Goal: Communication & Community: Share content

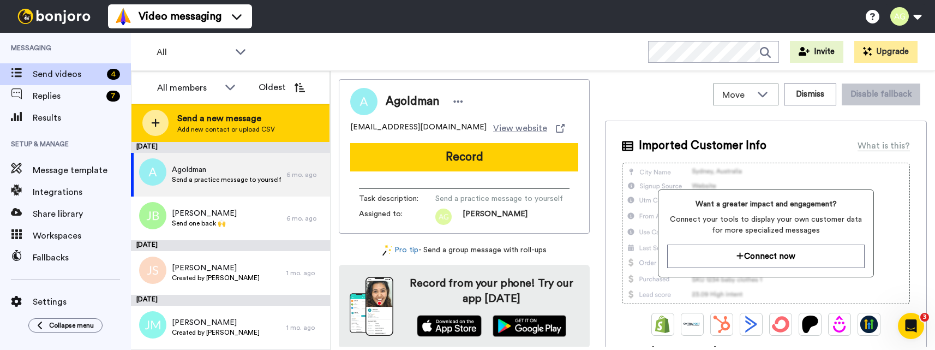
click at [149, 121] on div at bounding box center [155, 123] width 26 height 26
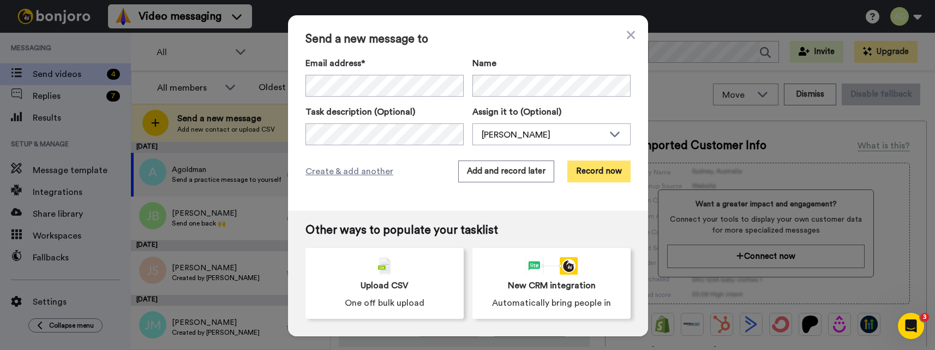
click at [593, 165] on button "Record now" at bounding box center [598, 171] width 63 height 22
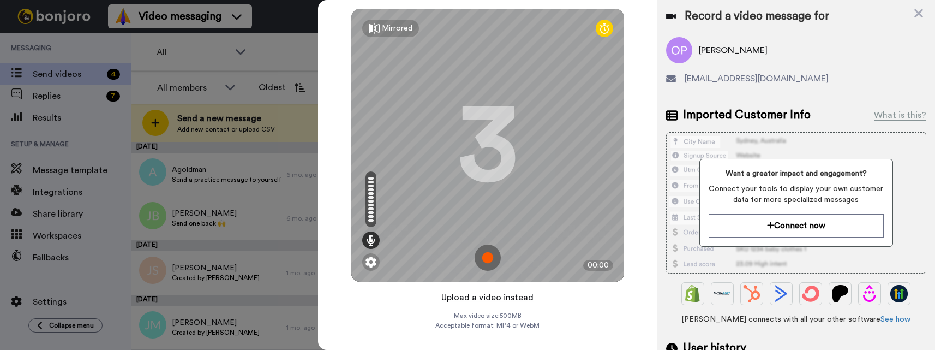
click at [483, 296] on button "Upload a video instead" at bounding box center [487, 297] width 99 height 14
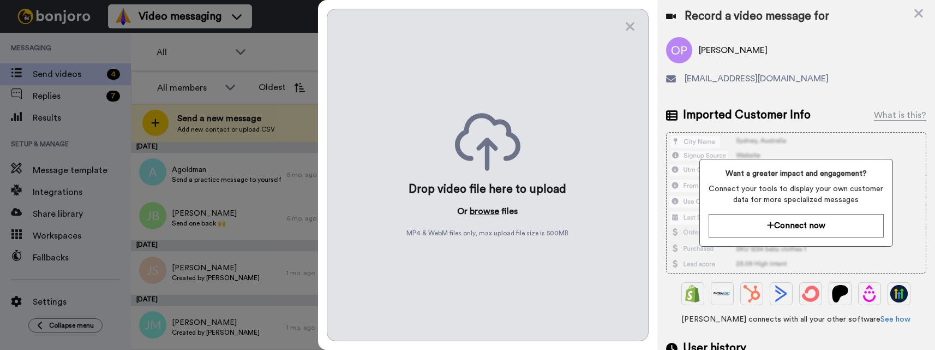
click at [483, 211] on button "browse" at bounding box center [484, 211] width 29 height 13
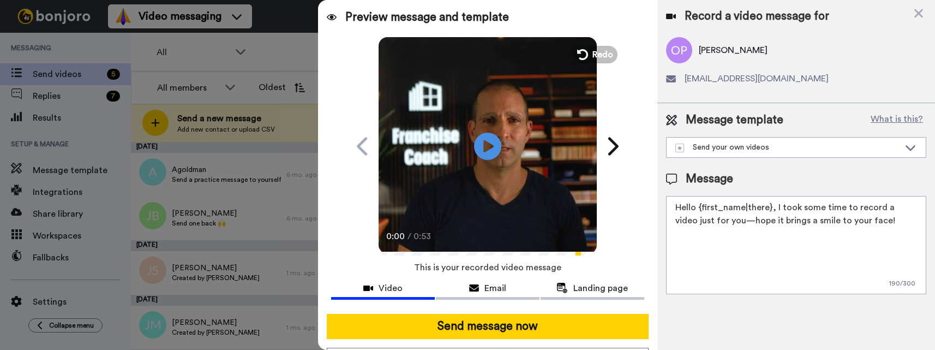
scroll to position [57, 0]
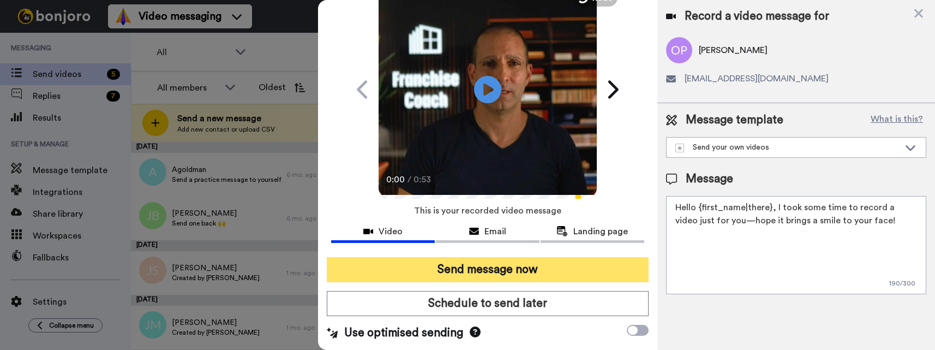
click at [468, 271] on button "Send message now" at bounding box center [488, 269] width 322 height 25
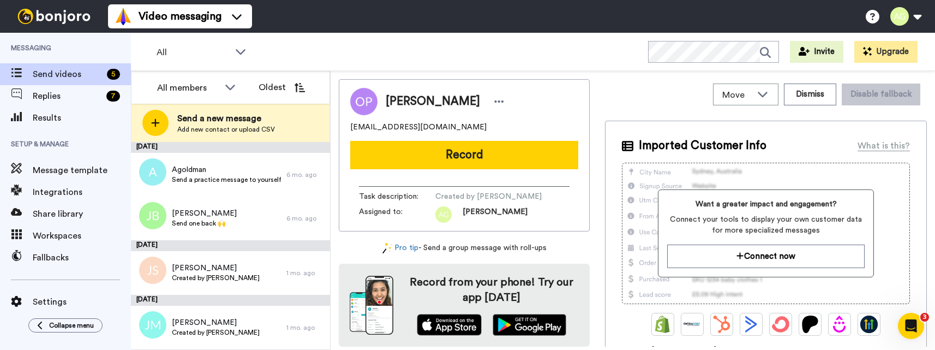
scroll to position [0, 0]
